Goal: Information Seeking & Learning: Learn about a topic

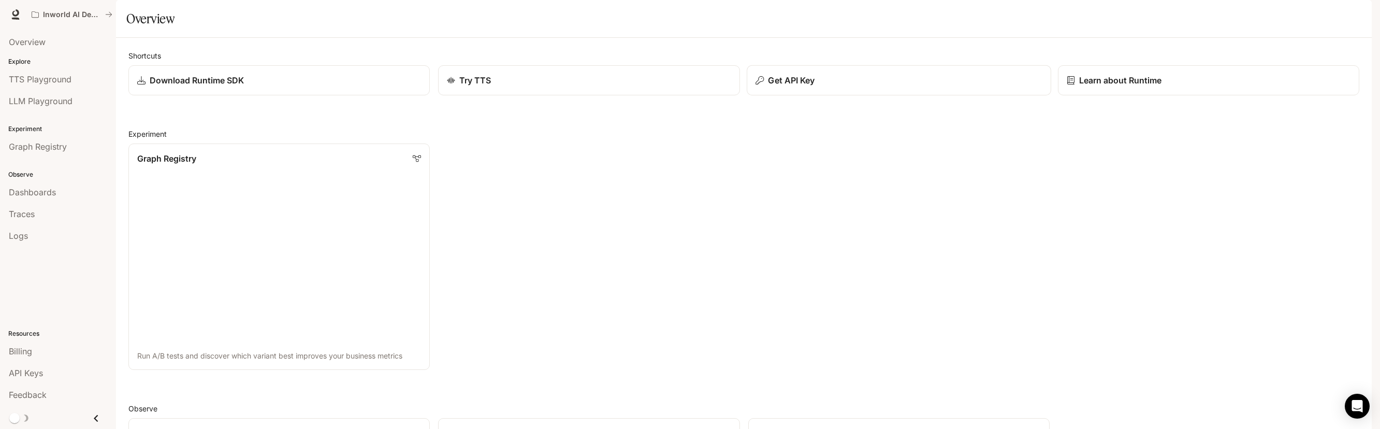
click at [836, 87] on div "Get API Key" at bounding box center [899, 80] width 287 height 12
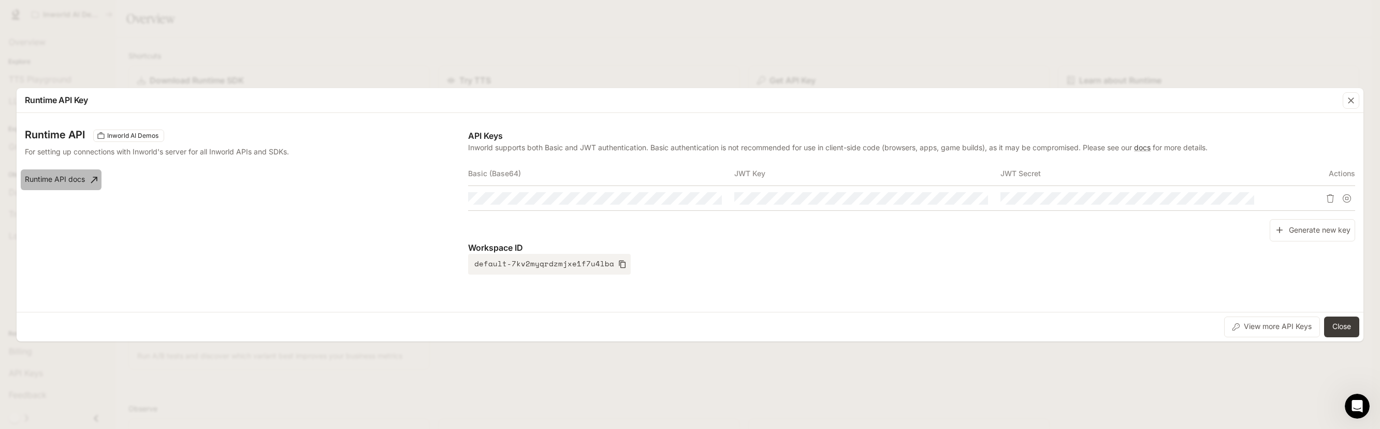
click at [83, 178] on link "Runtime API docs" at bounding box center [61, 179] width 81 height 21
click at [717, 194] on button "Copy Basic (Base64)" at bounding box center [713, 199] width 18 height 18
